Goal: Task Accomplishment & Management: Use online tool/utility

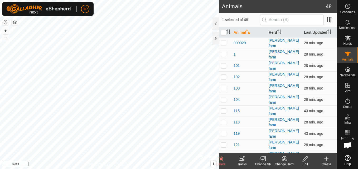
scroll to position [549, 0]
checkbox input "false"
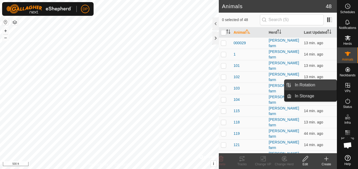
click at [329, 84] on link "In Rotation" at bounding box center [314, 85] width 45 height 11
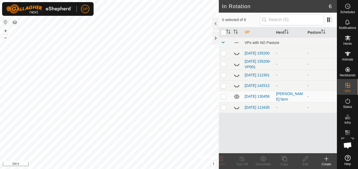
click at [235, 87] on icon at bounding box center [237, 86] width 6 height 6
click at [235, 87] on icon at bounding box center [236, 86] width 5 height 4
click at [237, 76] on icon at bounding box center [237, 75] width 6 height 6
click at [237, 76] on icon at bounding box center [236, 75] width 5 height 4
click at [236, 64] on icon at bounding box center [237, 64] width 6 height 6
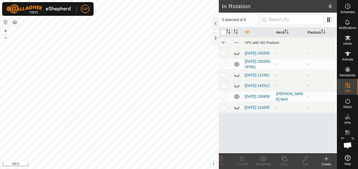
click at [236, 65] on icon at bounding box center [236, 64] width 5 height 4
click at [236, 54] on icon at bounding box center [237, 53] width 6 height 6
click at [237, 110] on icon at bounding box center [237, 107] width 6 height 6
click at [237, 110] on icon at bounding box center [236, 108] width 5 height 4
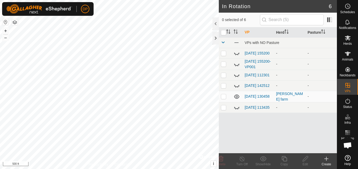
click at [235, 87] on icon at bounding box center [237, 86] width 6 height 6
click at [235, 87] on icon at bounding box center [236, 86] width 5 height 4
click at [247, 96] on link "[DATE] 130458" at bounding box center [257, 96] width 25 height 4
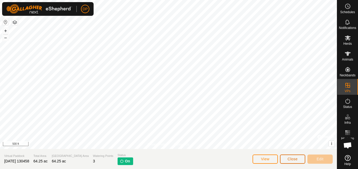
click at [293, 158] on span "Close" at bounding box center [293, 159] width 10 height 4
